Goal: Task Accomplishment & Management: Complete application form

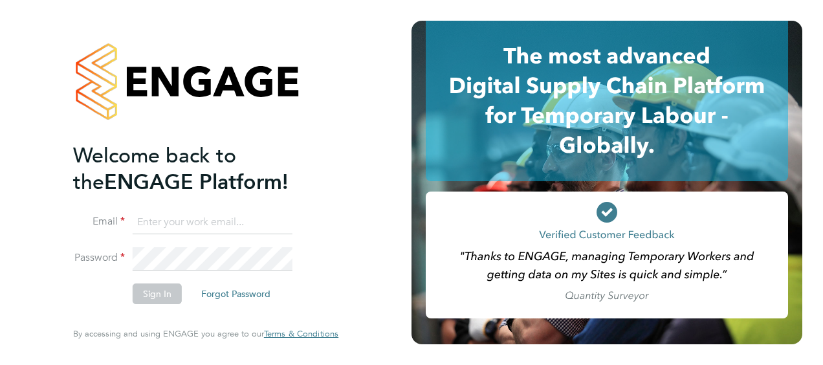
type input "[PERSON_NAME][EMAIL_ADDRESS][DOMAIN_NAME]"
click at [153, 301] on button "Sign In" at bounding box center [157, 293] width 49 height 21
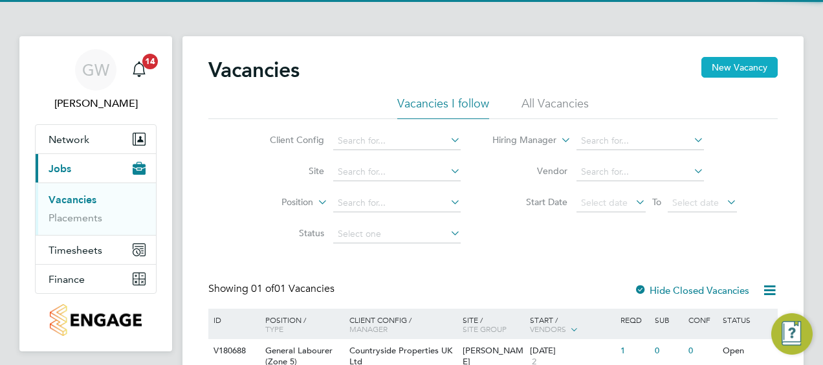
click at [718, 67] on button "New Vacancy" at bounding box center [739, 67] width 76 height 21
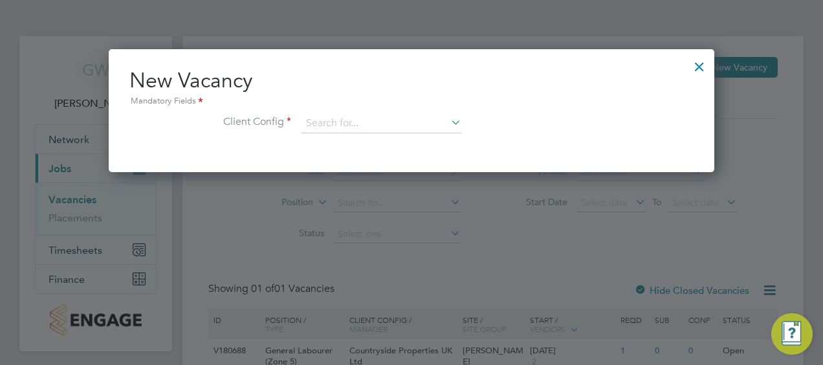
scroll to position [122, 605]
click at [348, 116] on input at bounding box center [381, 123] width 160 height 19
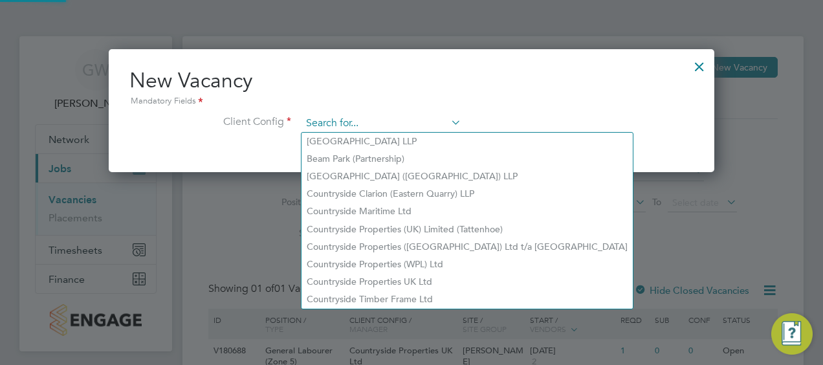
type input "m"
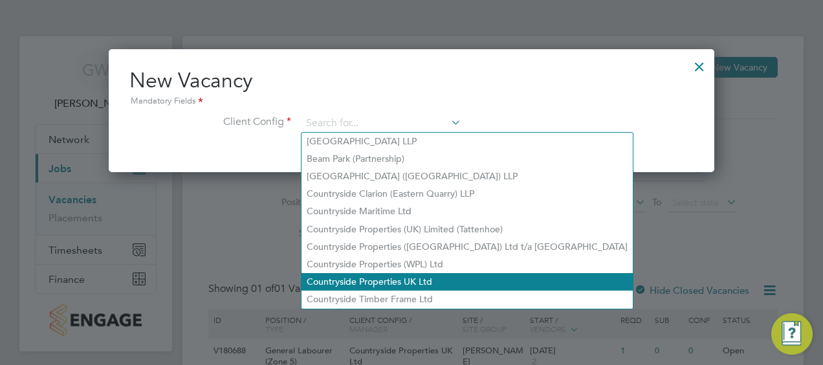
click at [416, 281] on li "Countryside Properties UK Ltd" at bounding box center [466, 281] width 331 height 17
type input "Countryside Properties UK Ltd"
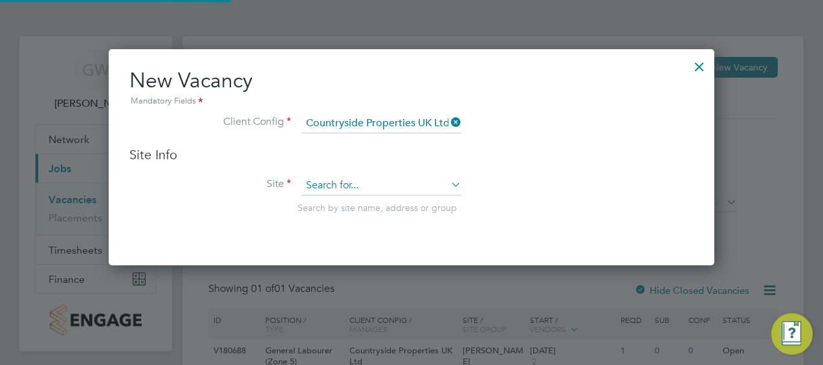
scroll to position [215, 605]
click at [370, 188] on input at bounding box center [381, 185] width 160 height 19
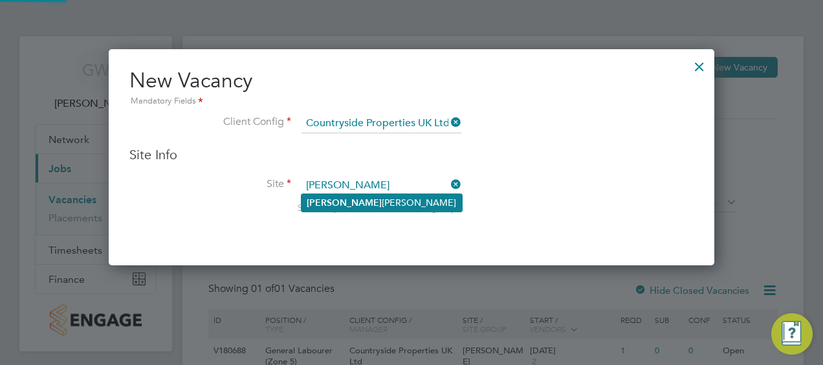
click at [361, 200] on li "[PERSON_NAME]" at bounding box center [381, 202] width 160 height 17
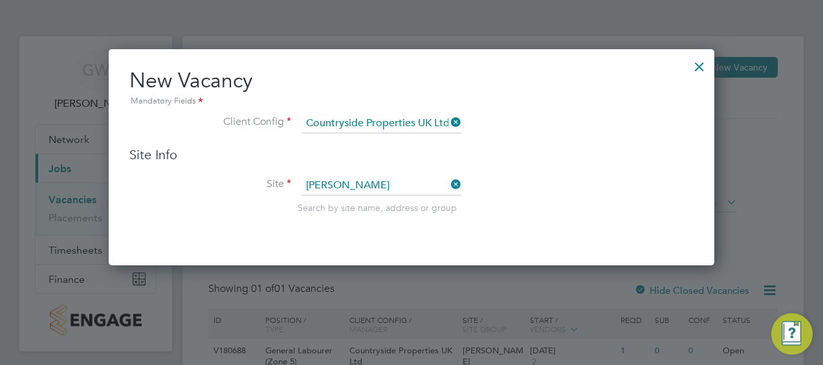
type input "[PERSON_NAME]"
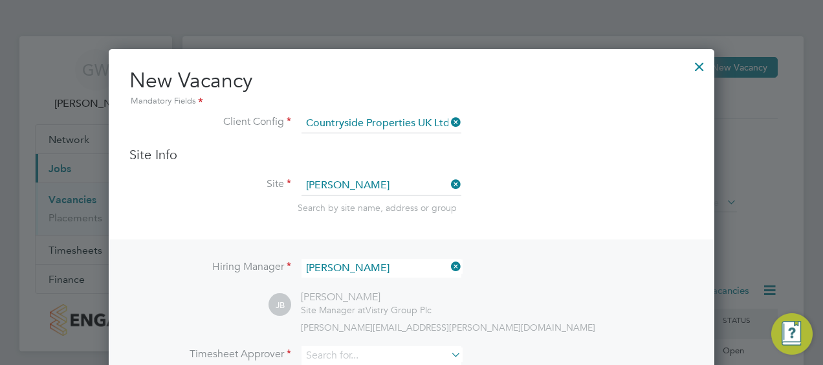
scroll to position [129, 0]
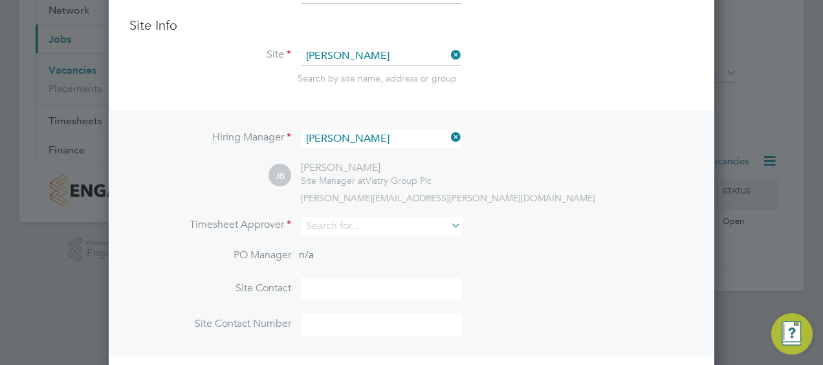
click at [448, 136] on icon at bounding box center [448, 137] width 0 height 18
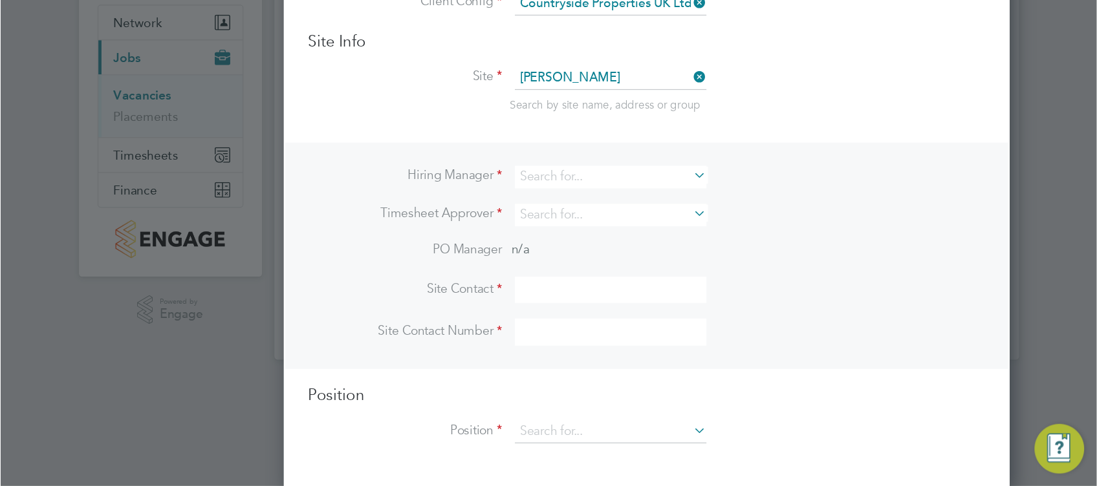
scroll to position [479, 605]
